Goal: Task Accomplishment & Management: Manage account settings

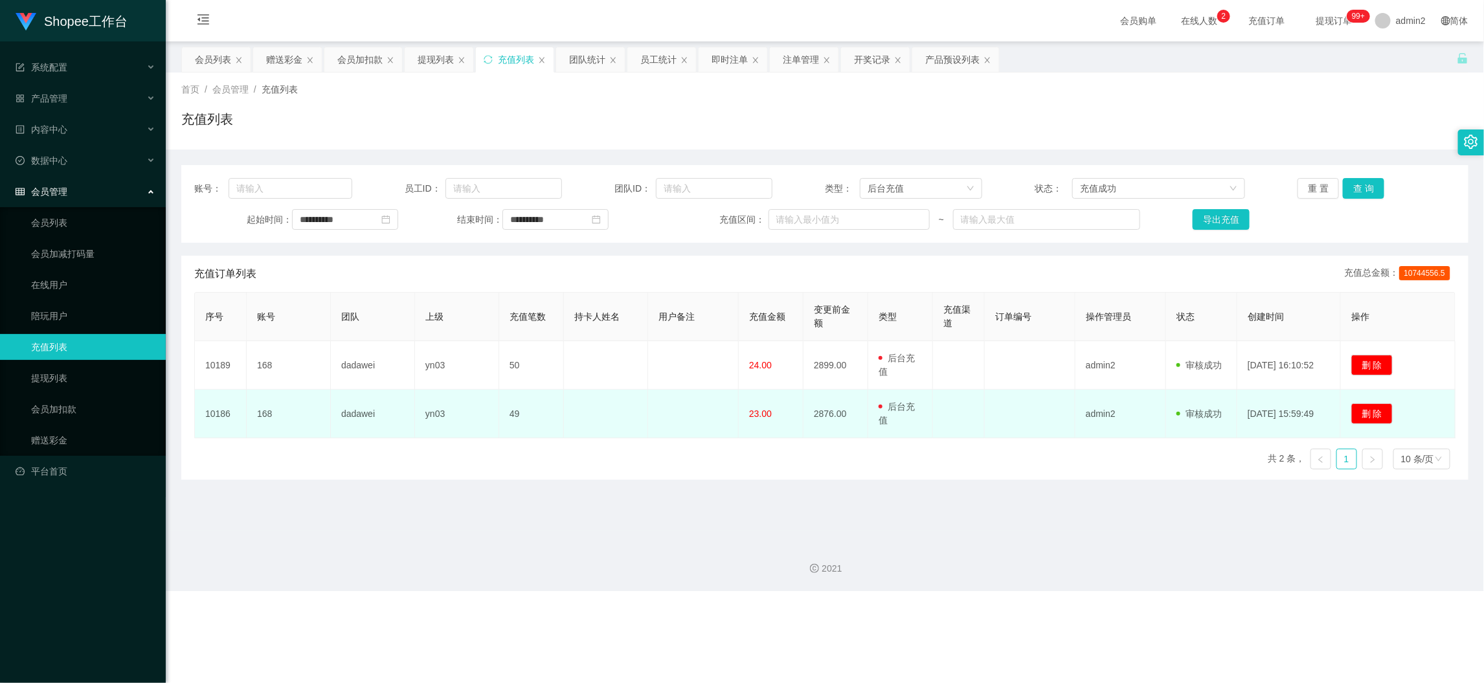
drag, startPoint x: 1152, startPoint y: 612, endPoint x: 837, endPoint y: 399, distance: 379.9
click at [1152, 611] on div "Shopee工作台 系统配置 产品管理 产品列表 产品预设列表 开奖记录 注单管理 即时注单 内容中心 数据中心 员工统计 团队统计 会员管理 会员列表 会员…" at bounding box center [742, 341] width 1484 height 683
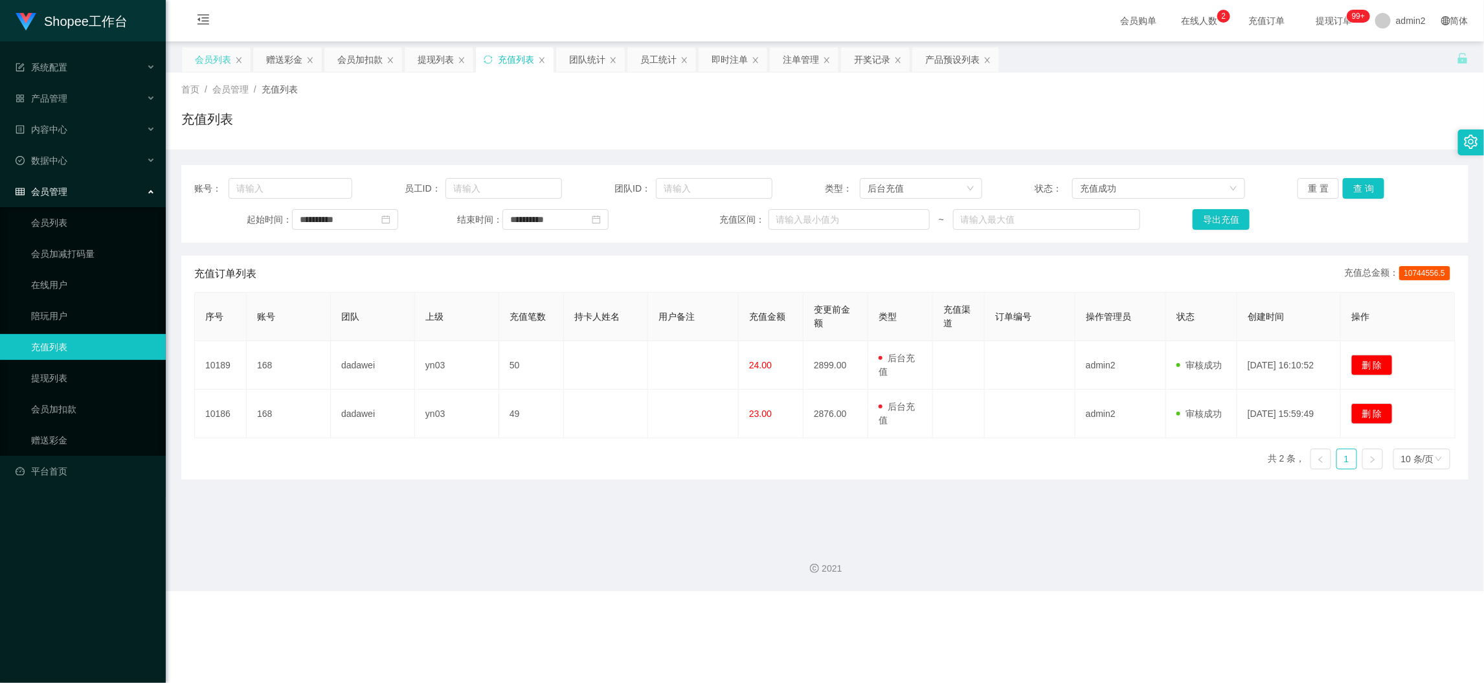
click at [197, 56] on div "会员列表" at bounding box center [213, 59] width 36 height 25
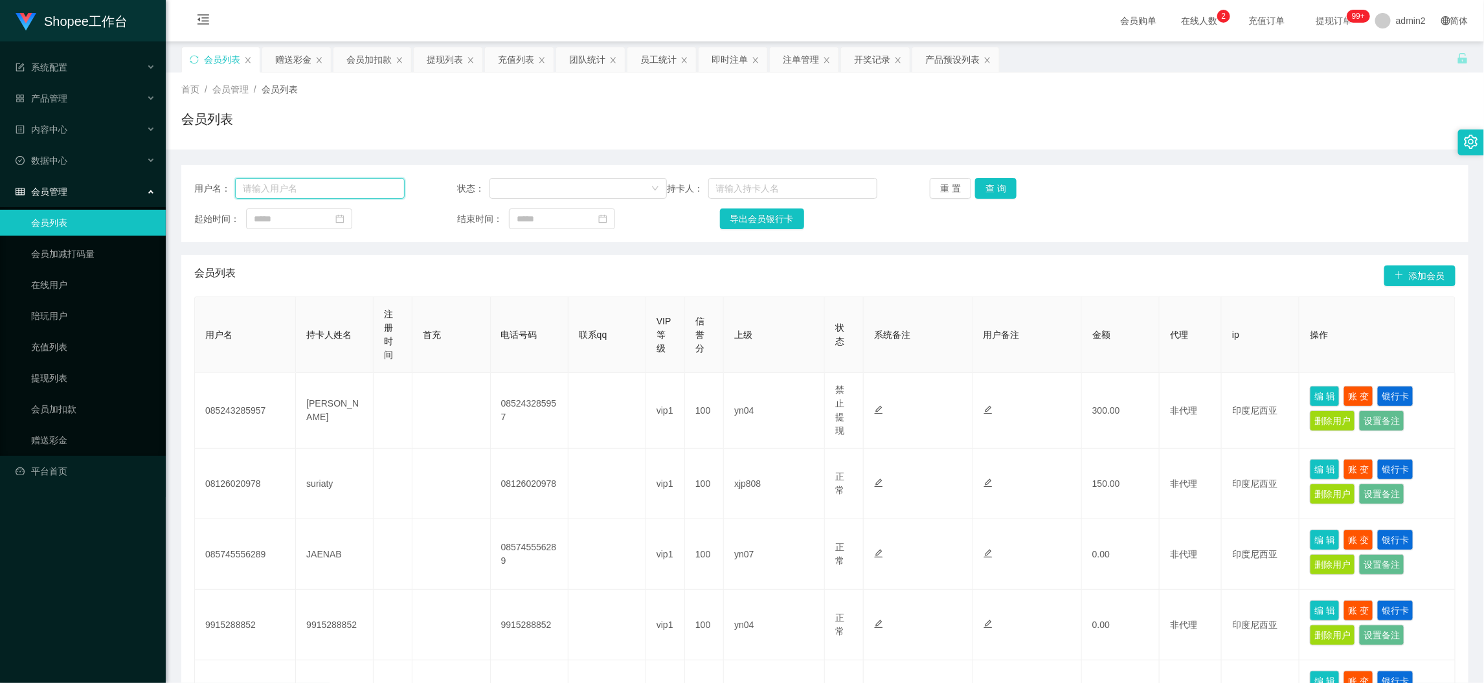
click at [333, 192] on input "text" at bounding box center [319, 188] width 169 height 21
paste input "Kangwey1953"
type input "Kangwey1953"
click at [990, 186] on button "查 询" at bounding box center [995, 188] width 41 height 21
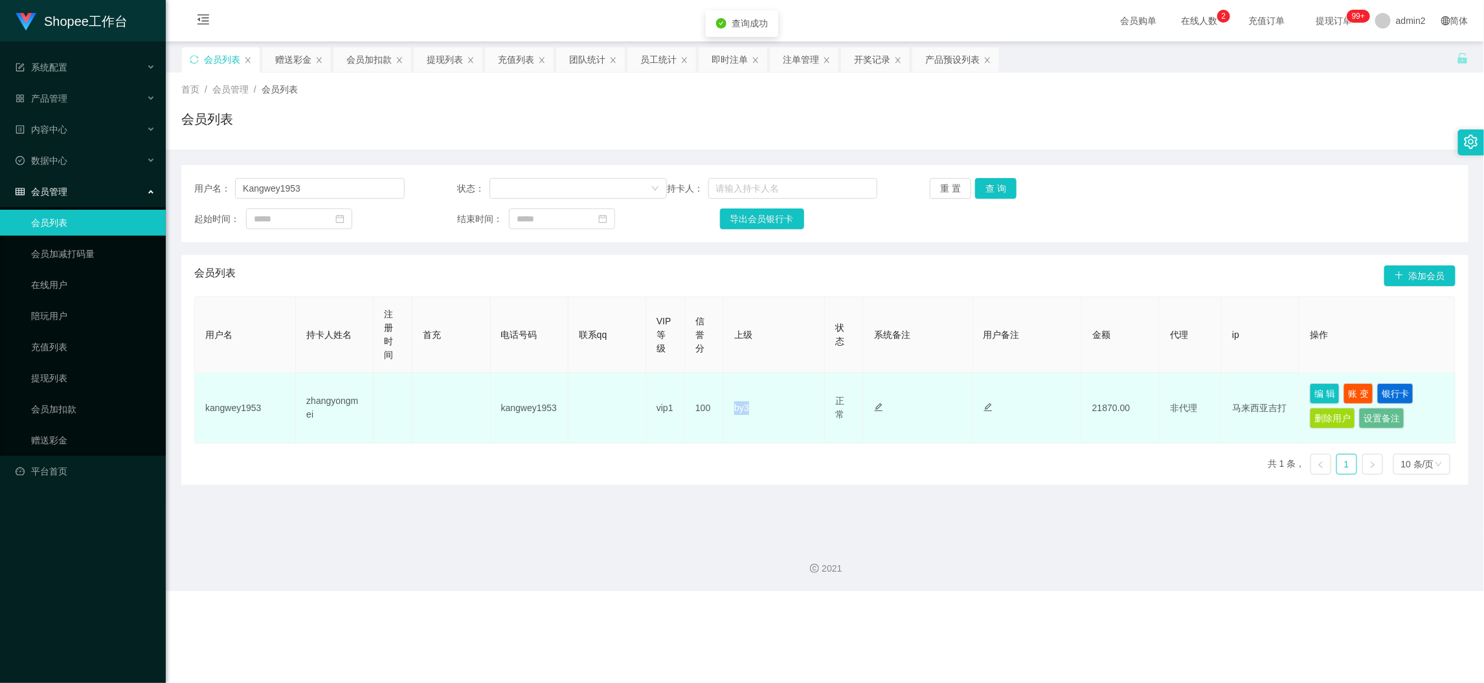
drag, startPoint x: 724, startPoint y: 405, endPoint x: 792, endPoint y: 405, distance: 68.0
click at [792, 405] on td "by3" at bounding box center [774, 408] width 101 height 71
copy td "by3"
